Goal: Transaction & Acquisition: Purchase product/service

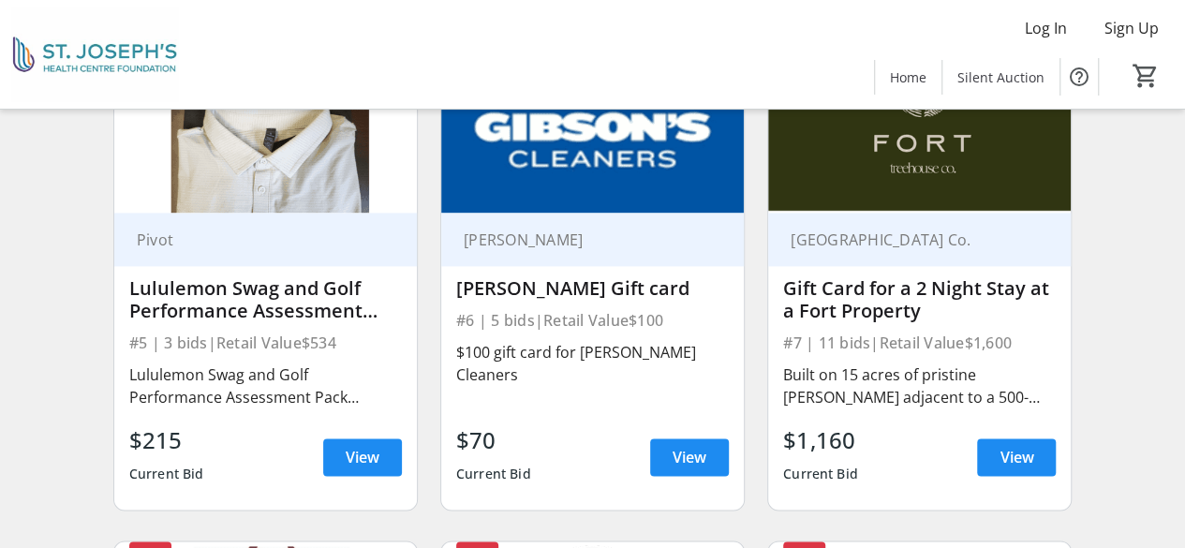
scroll to position [1232, 0]
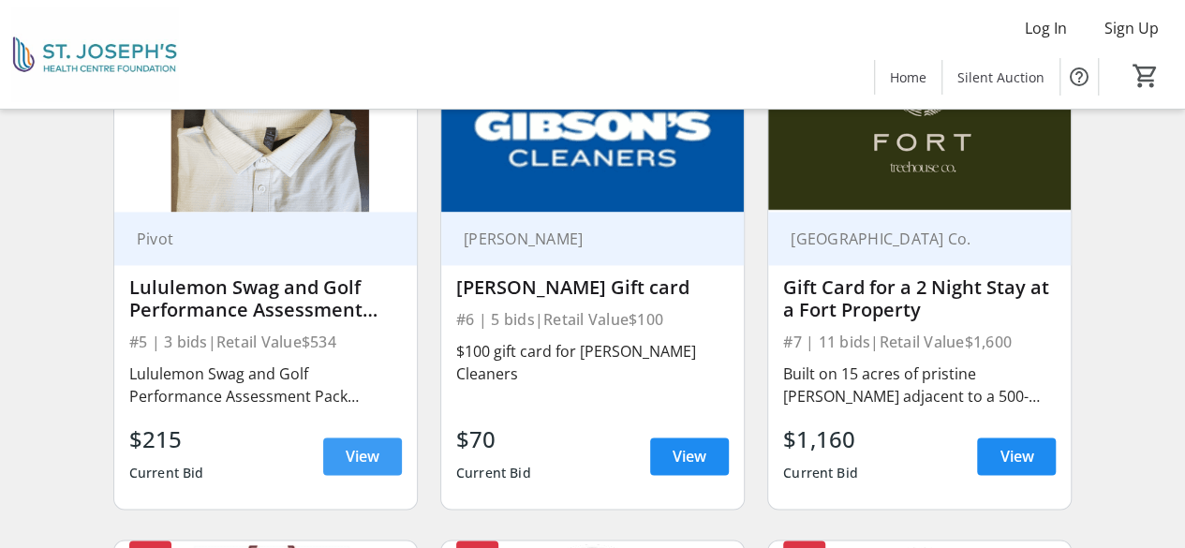
click at [375, 456] on span at bounding box center [362, 456] width 79 height 45
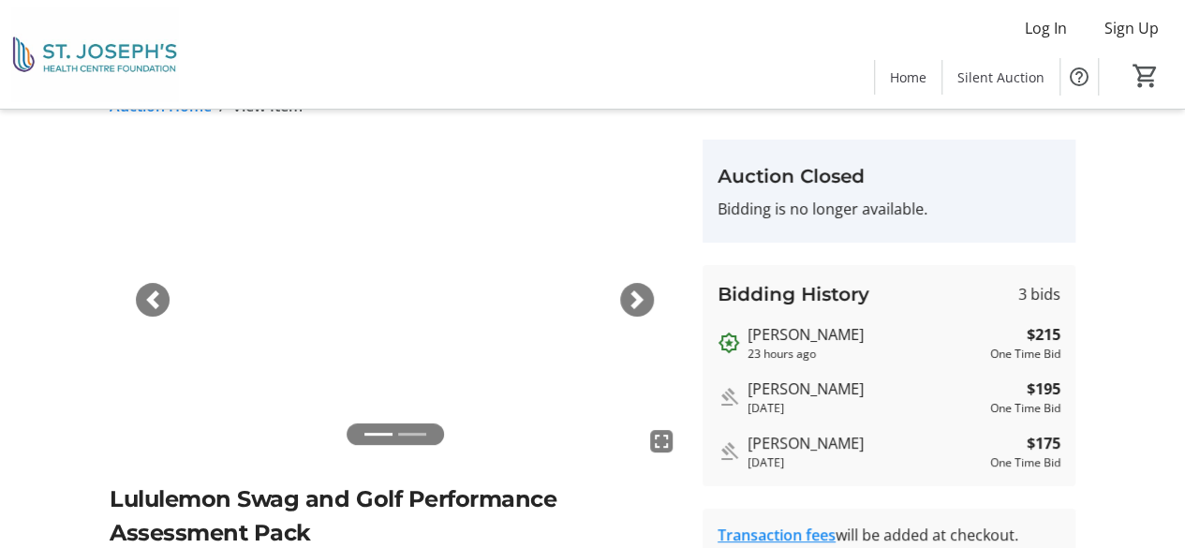
scroll to position [17, 0]
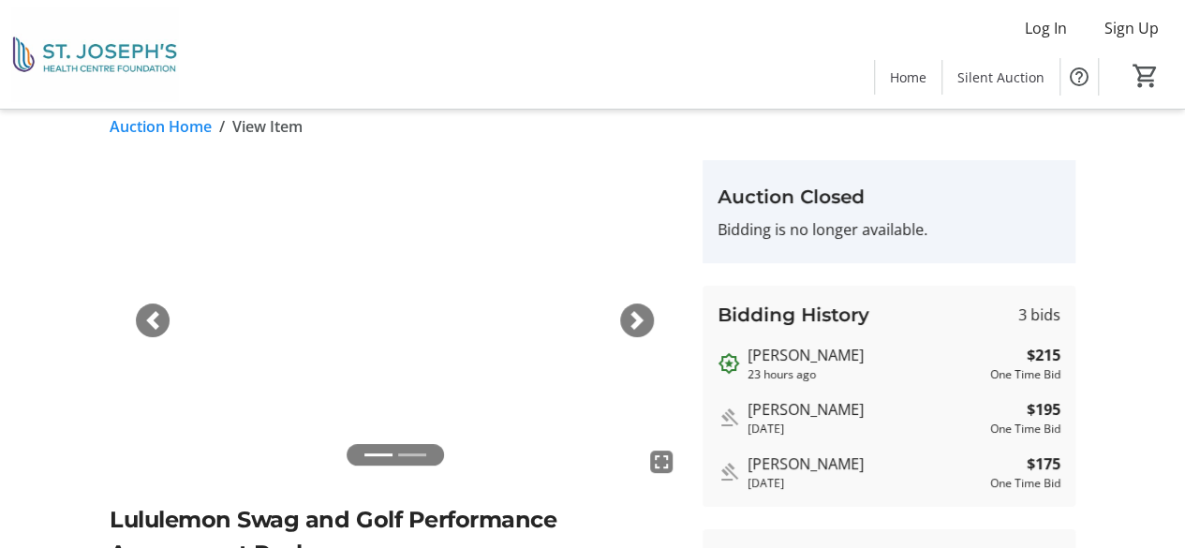
click at [653, 329] on img at bounding box center [395, 320] width 571 height 320
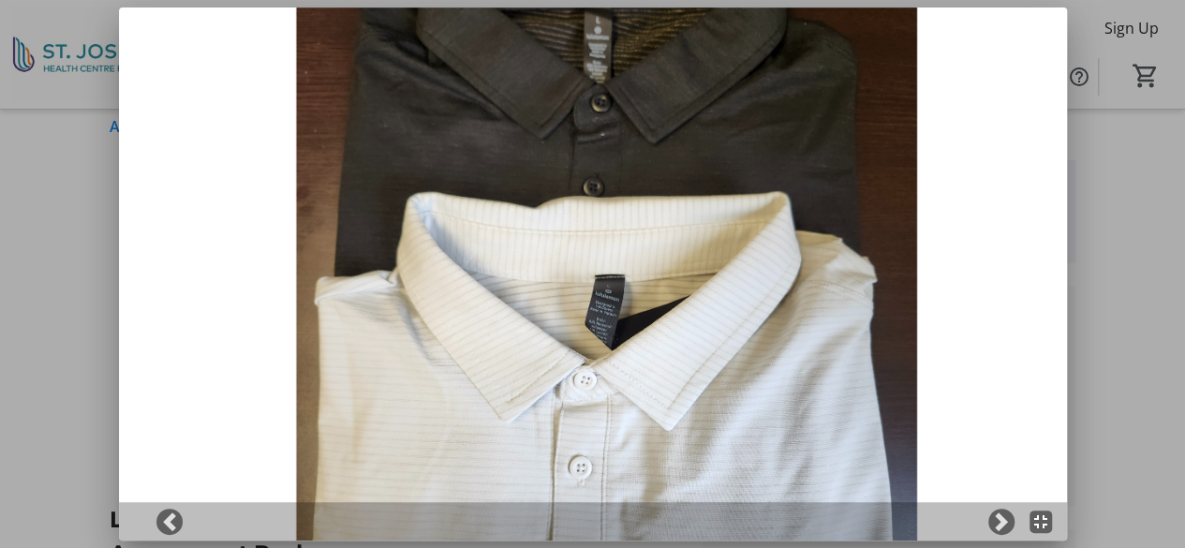
scroll to position [0, 0]
click at [1004, 514] on span at bounding box center [1001, 521] width 19 height 19
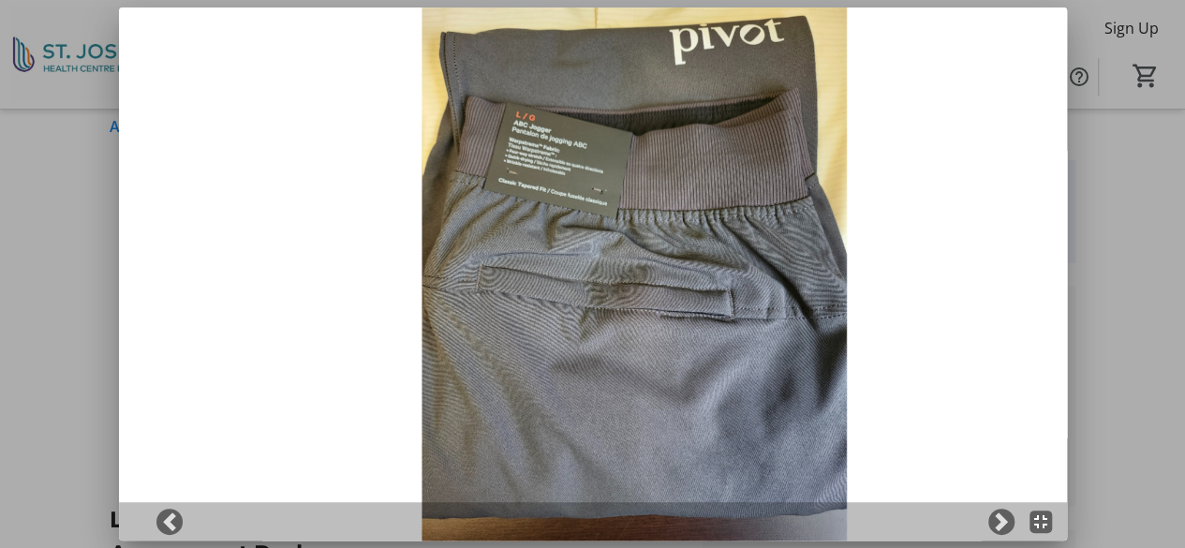
click at [1028, 258] on img at bounding box center [593, 273] width 948 height 533
click at [1095, 245] on div at bounding box center [592, 274] width 1185 height 548
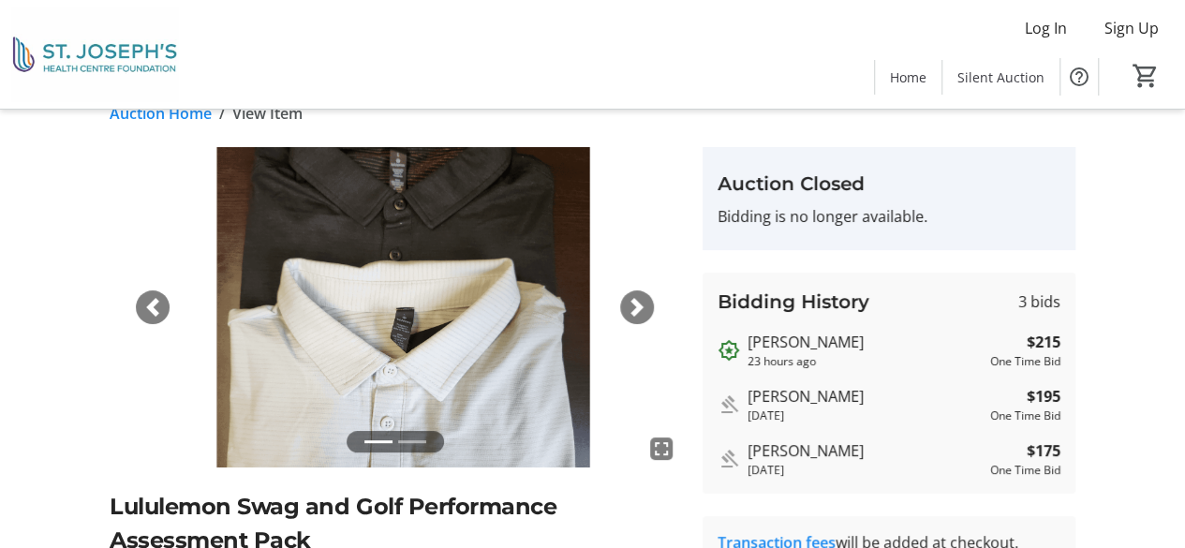
scroll to position [34, 0]
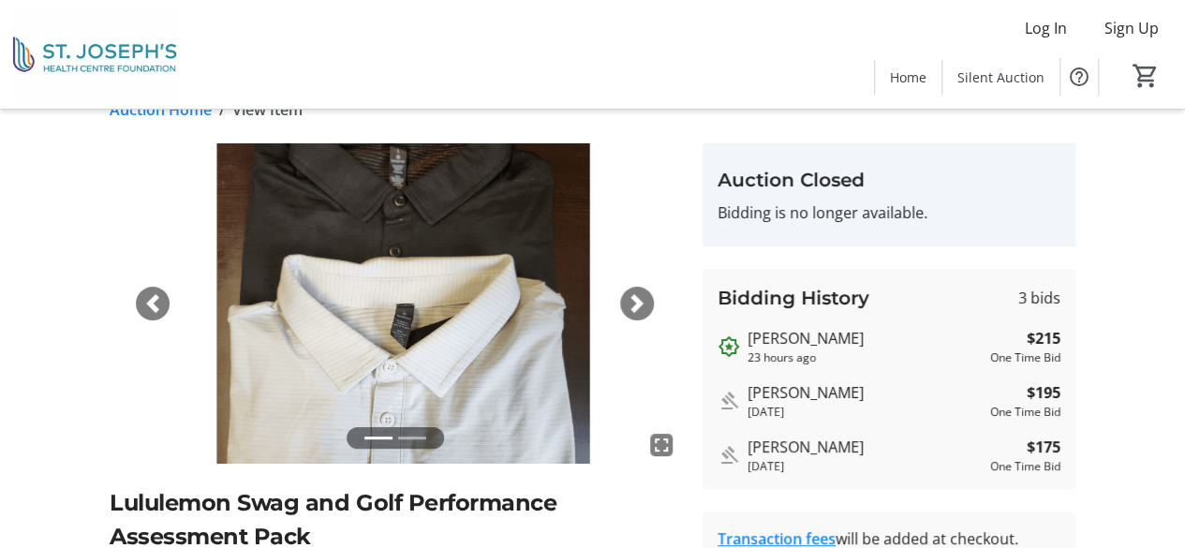
click at [613, 304] on img at bounding box center [395, 303] width 571 height 320
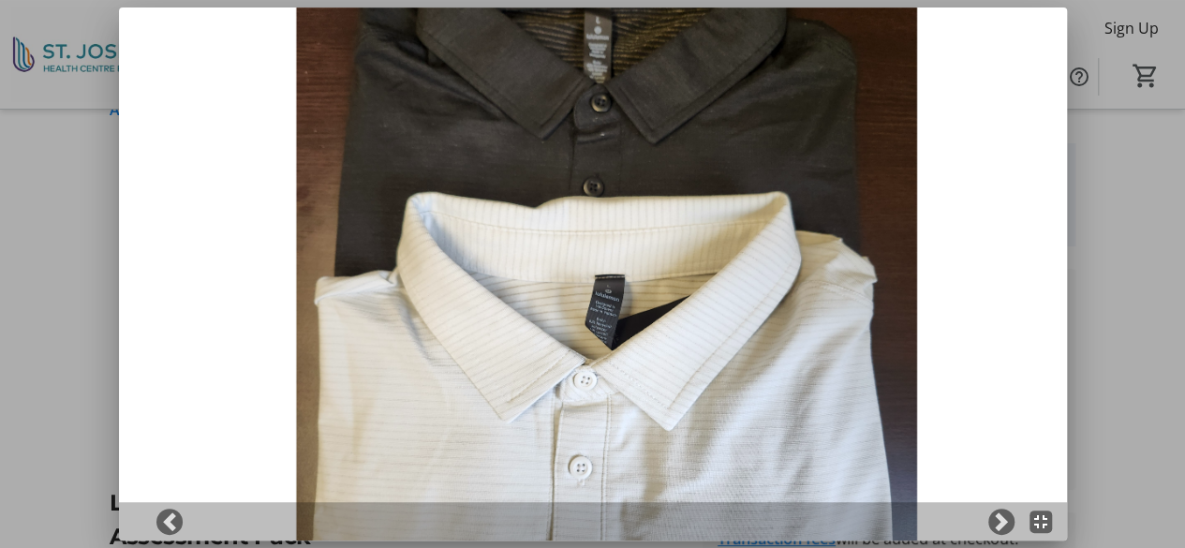
scroll to position [0, 0]
click at [623, 302] on img at bounding box center [593, 273] width 948 height 533
click at [1005, 530] on span at bounding box center [1001, 521] width 19 height 19
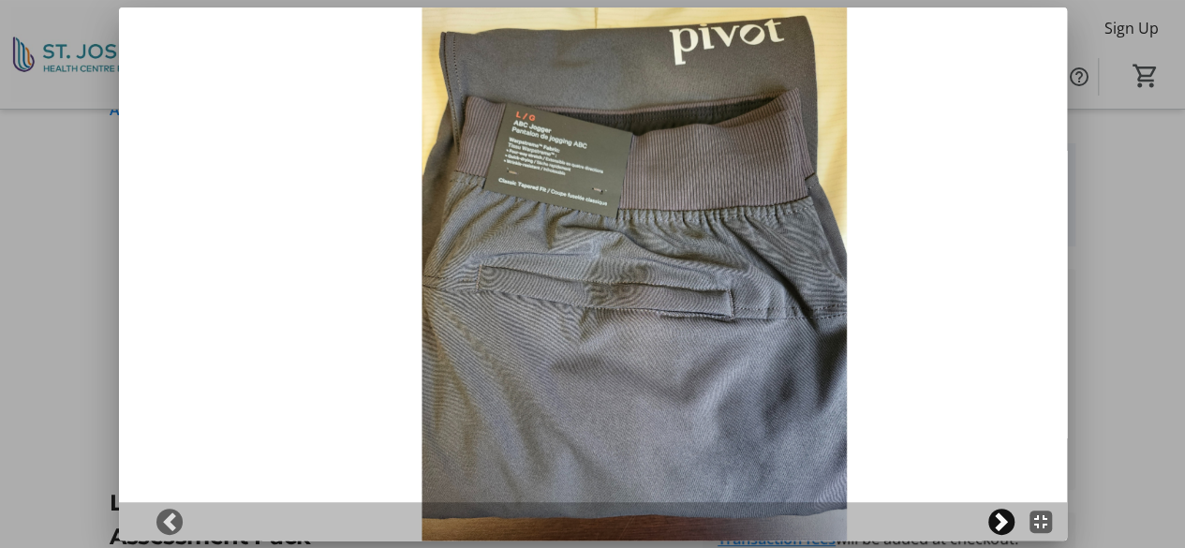
click at [1005, 530] on span at bounding box center [1001, 521] width 19 height 19
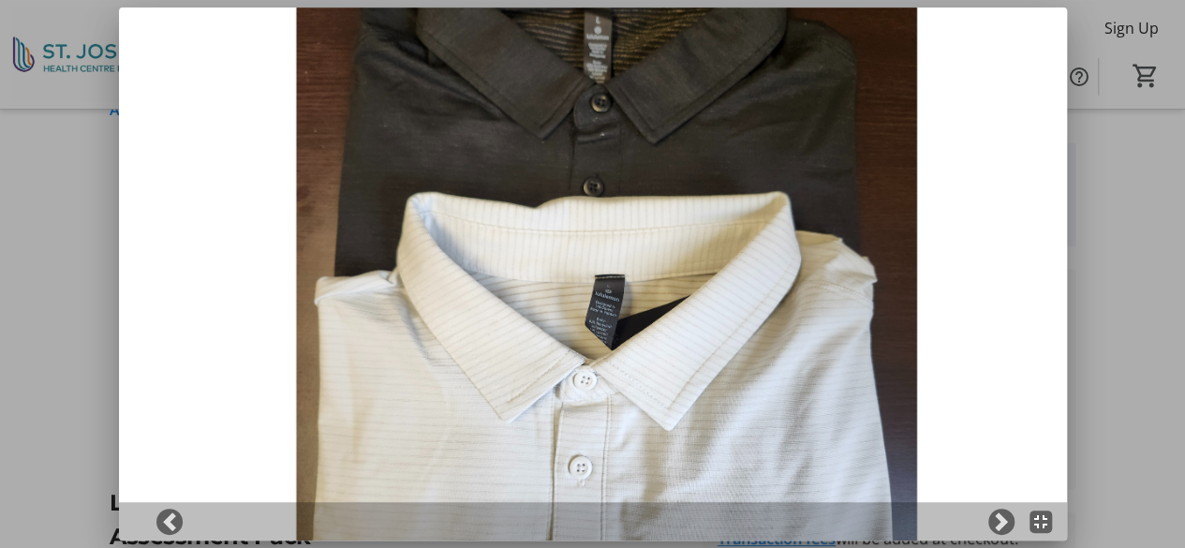
click at [1100, 364] on div at bounding box center [592, 274] width 1185 height 548
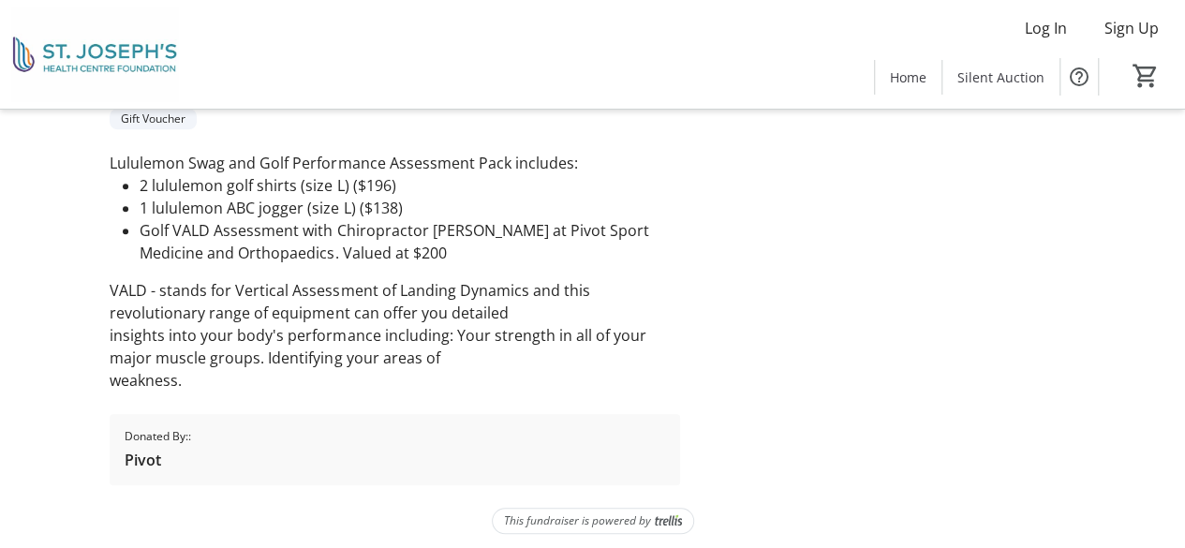
scroll to position [524, 0]
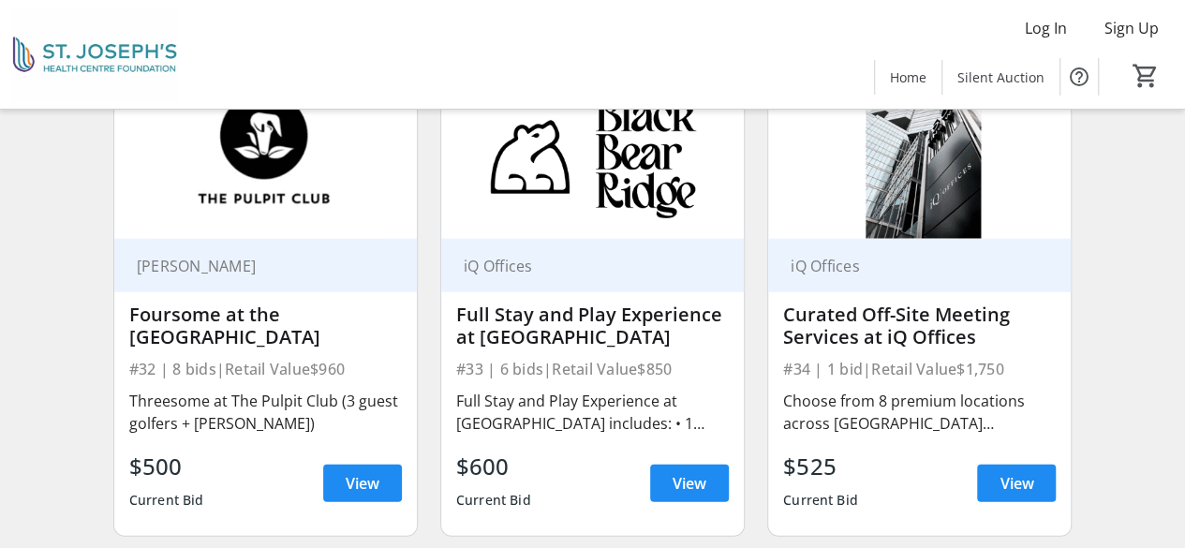
scroll to position [5676, 0]
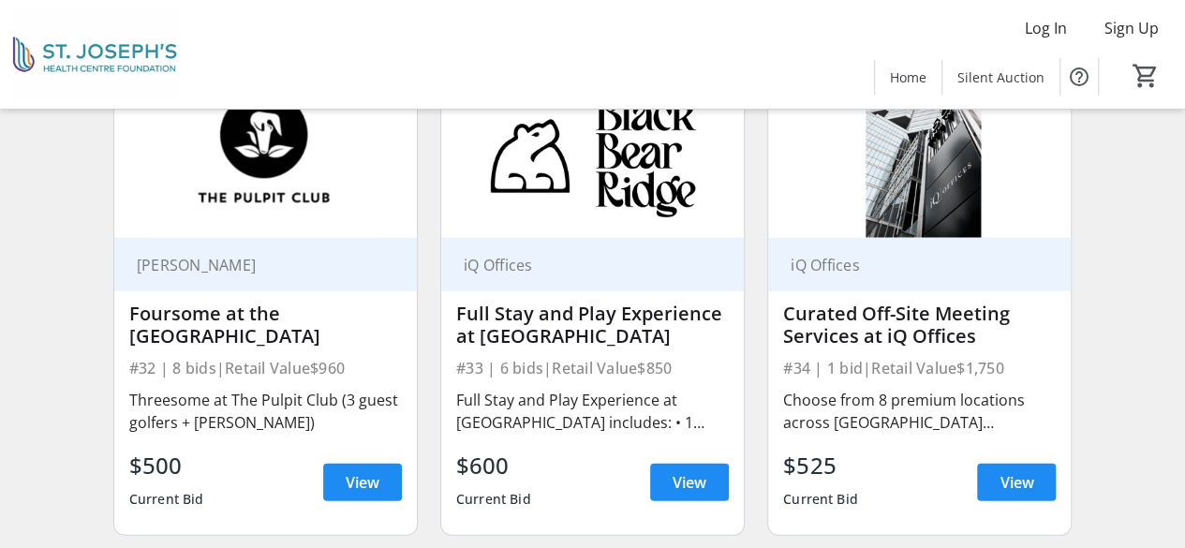
click at [270, 222] on img at bounding box center [265, 152] width 303 height 171
click at [277, 198] on img at bounding box center [265, 152] width 303 height 171
click at [357, 504] on span at bounding box center [362, 482] width 79 height 45
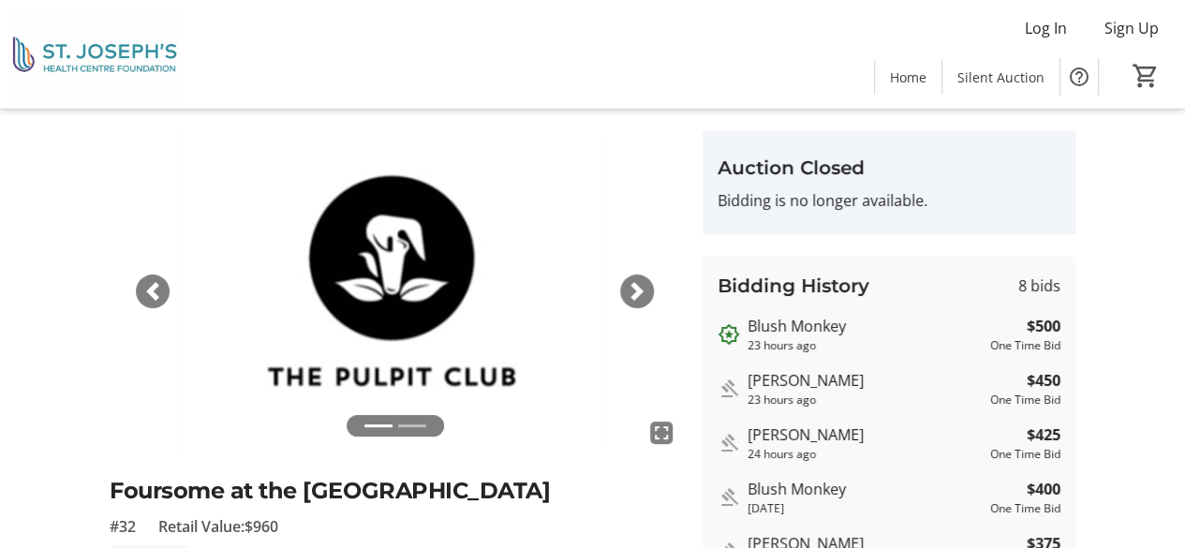
scroll to position [22, 0]
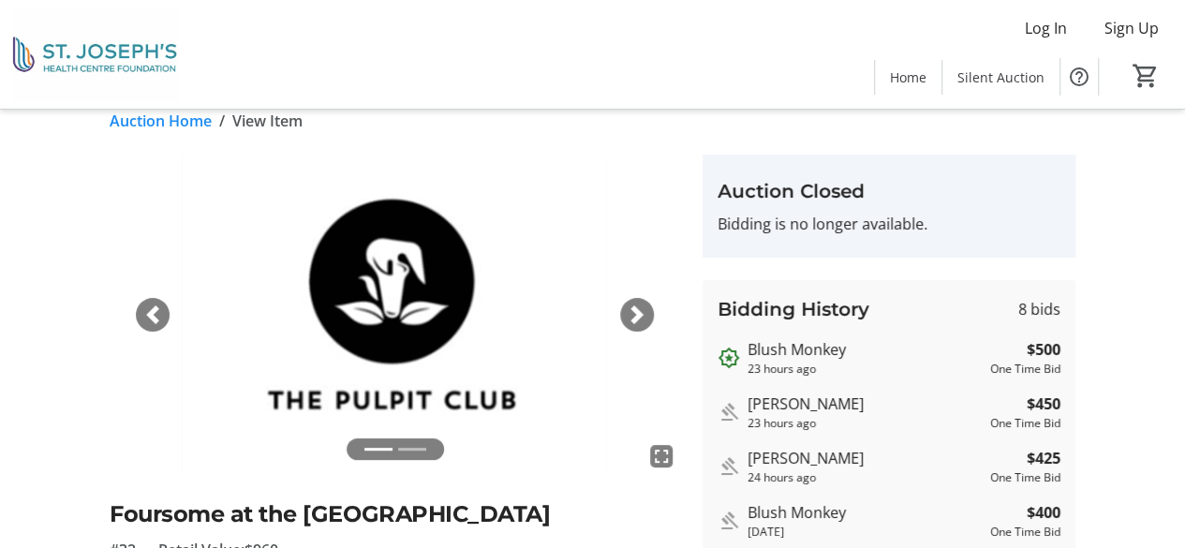
click at [642, 318] on span "button" at bounding box center [637, 314] width 19 height 19
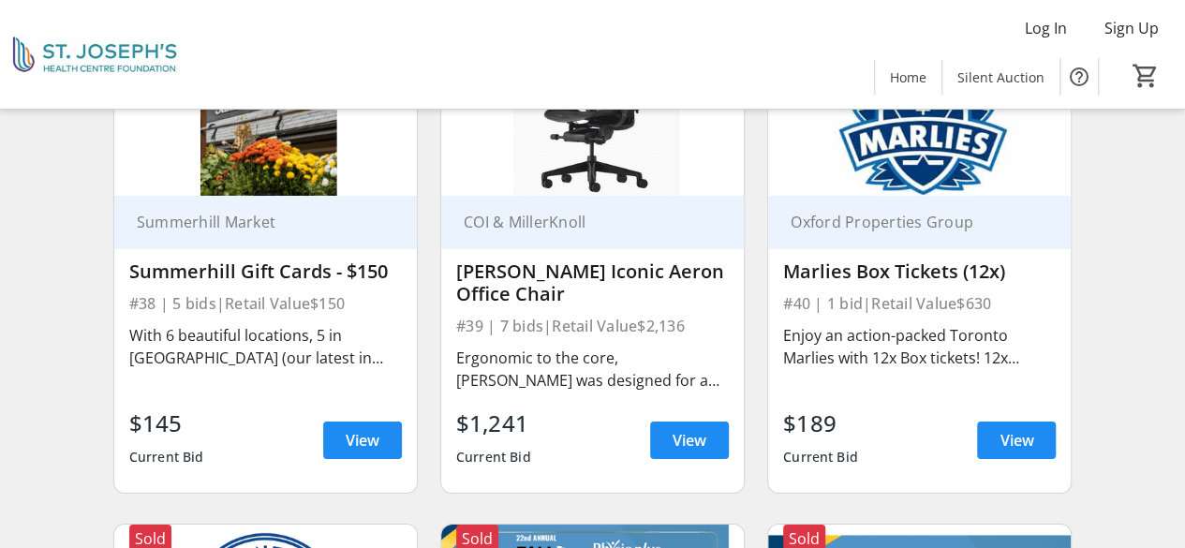
scroll to position [6723, 0]
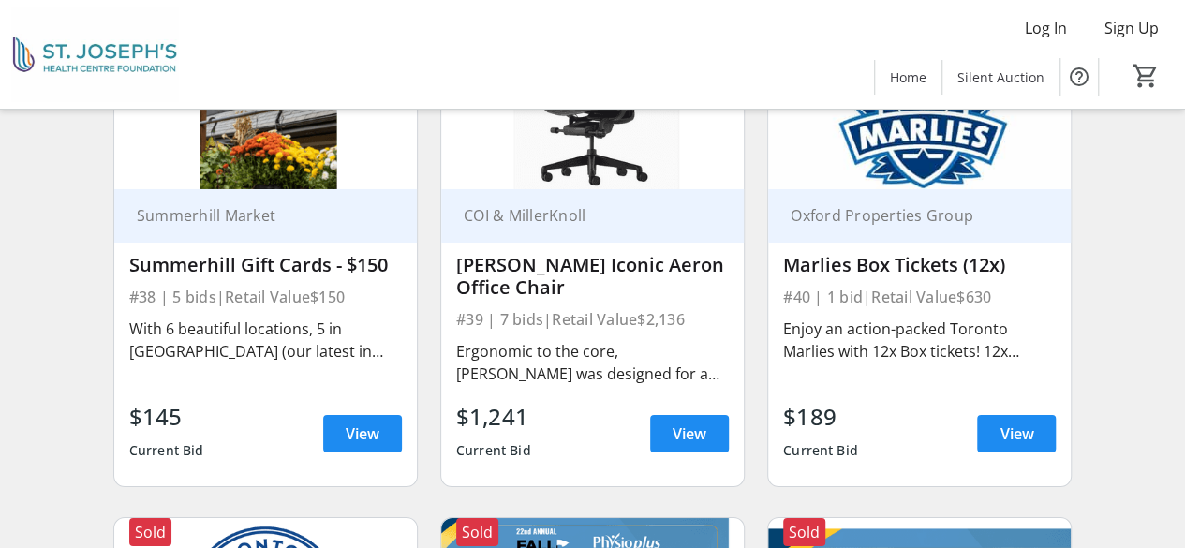
click at [920, 158] on img at bounding box center [919, 104] width 303 height 171
click at [995, 433] on span at bounding box center [1016, 433] width 79 height 45
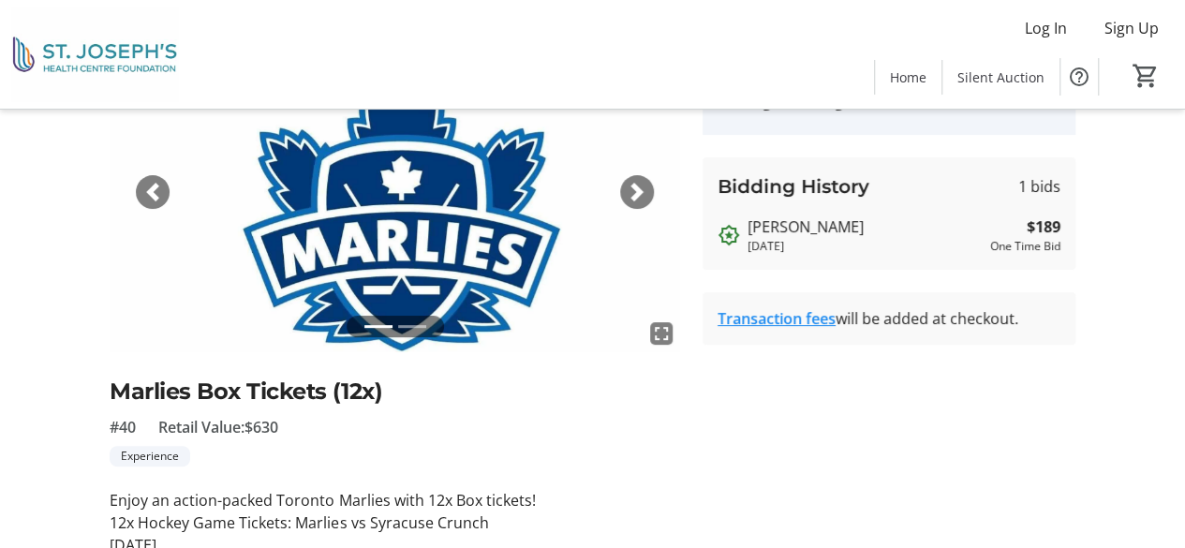
scroll to position [138, 0]
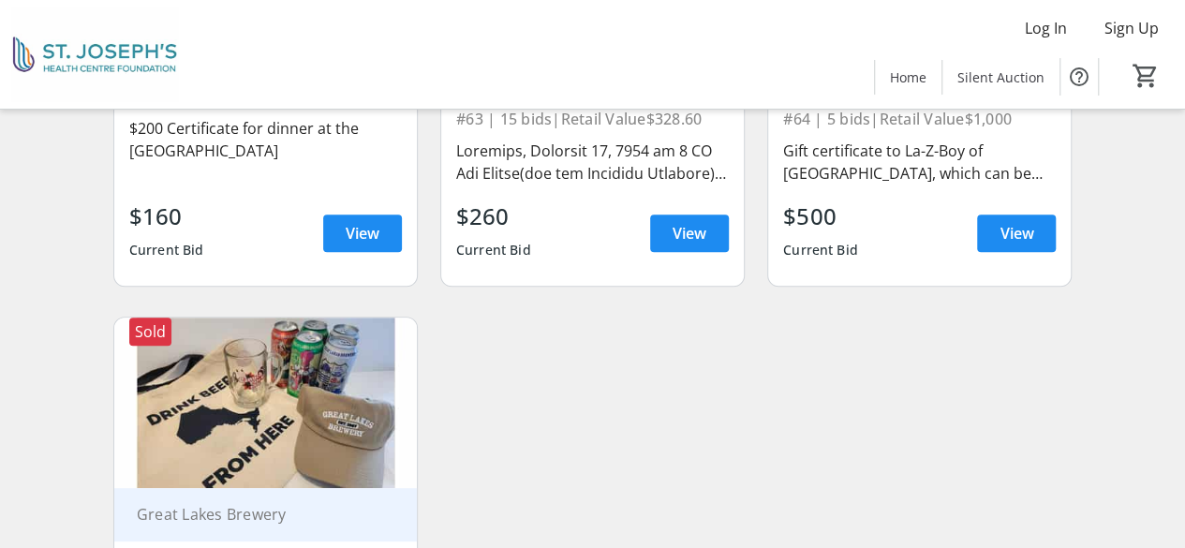
scroll to position [10918, 0]
